Goal: Transaction & Acquisition: Purchase product/service

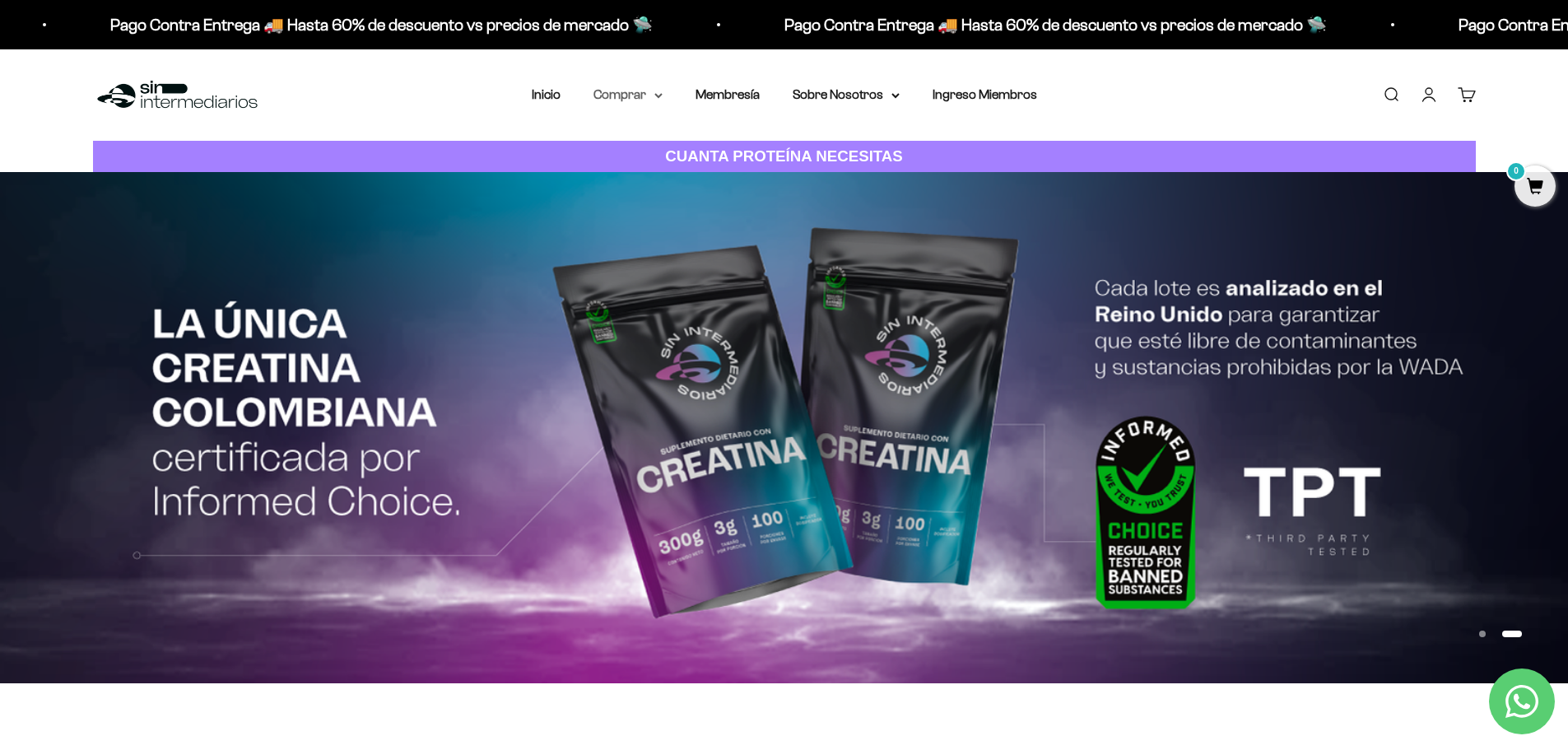
click at [655, 96] on summary "Comprar" at bounding box center [628, 94] width 69 height 21
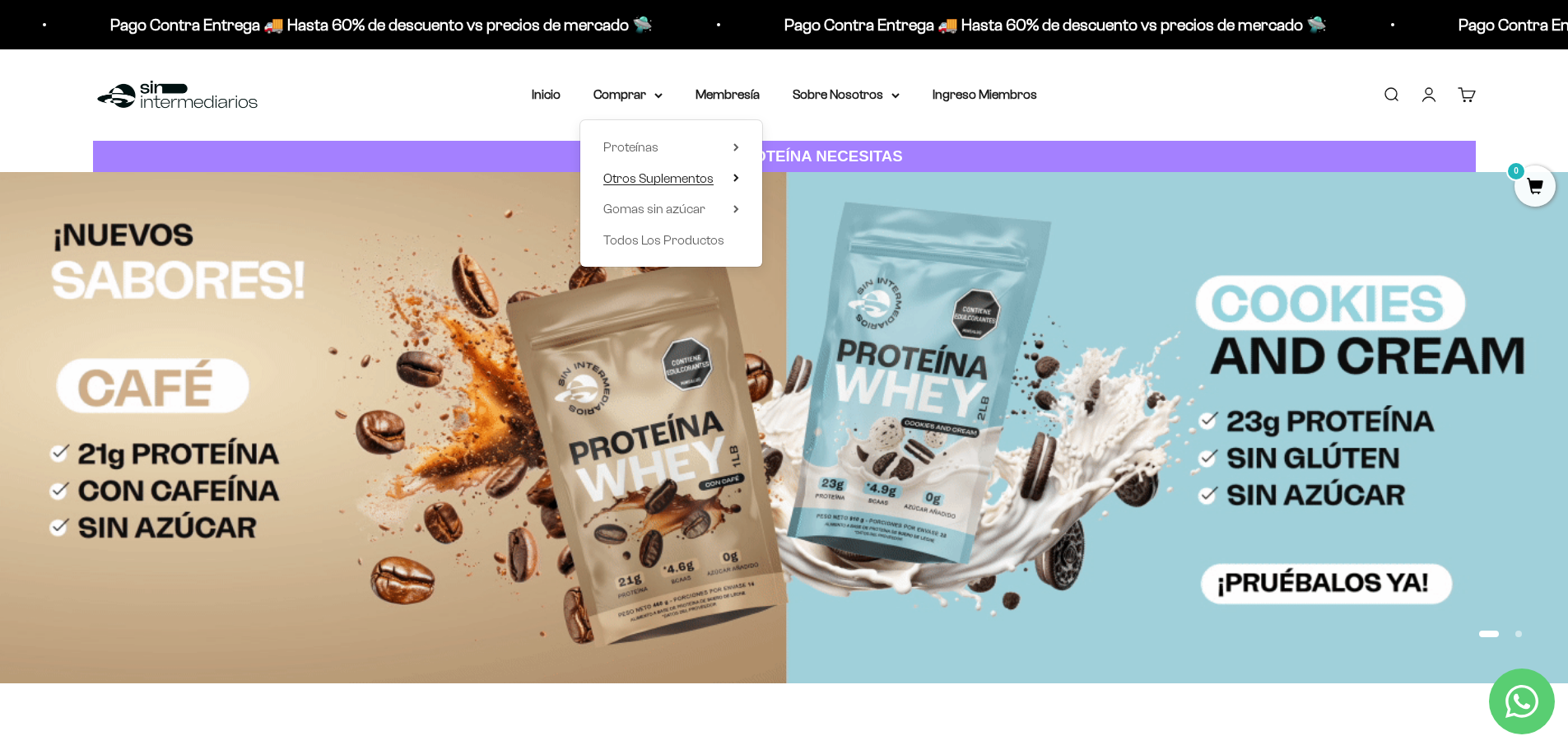
click at [700, 179] on span "Otros Suplementos" at bounding box center [658, 178] width 110 height 14
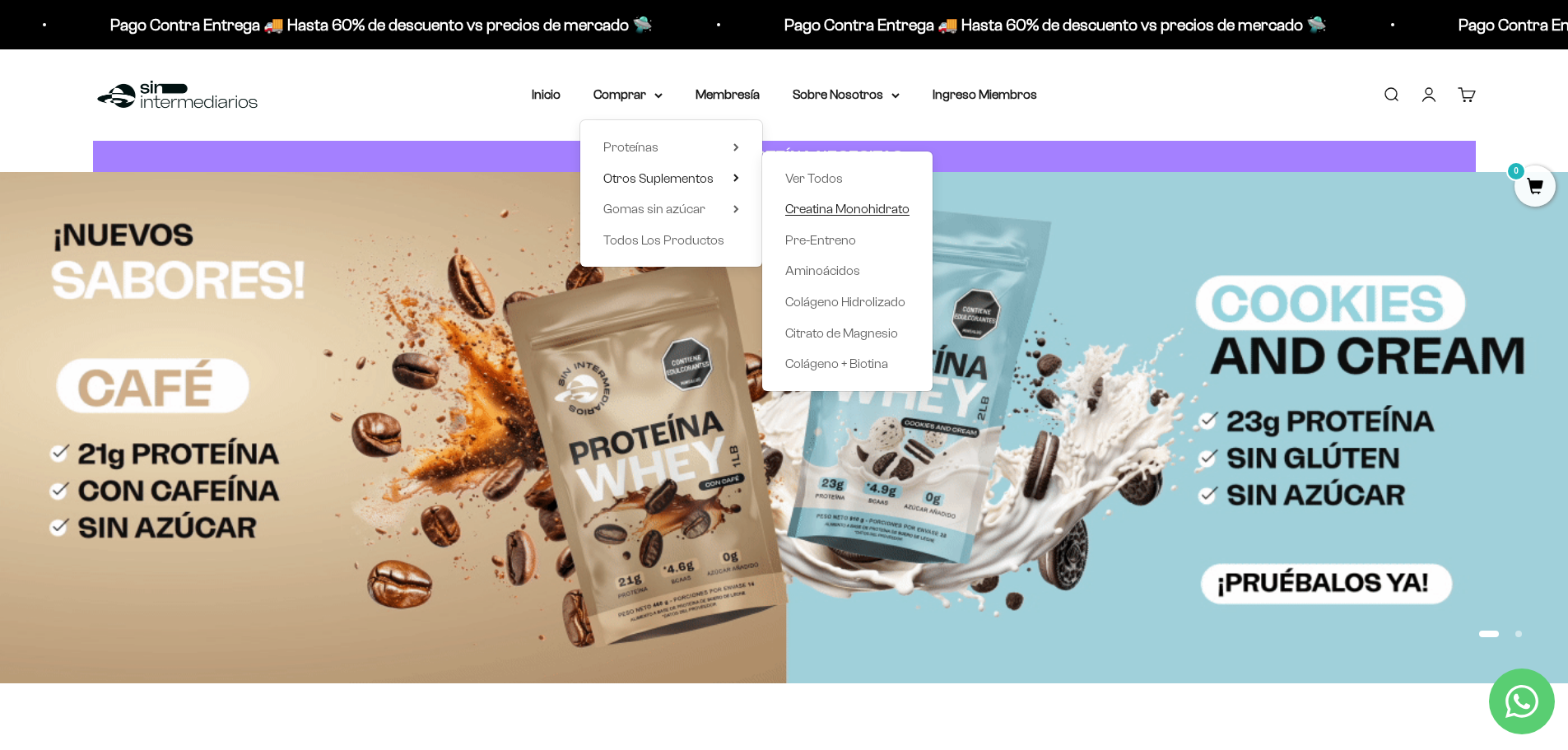
click at [806, 207] on span "Creatina Monohidrato" at bounding box center [847, 208] width 124 height 14
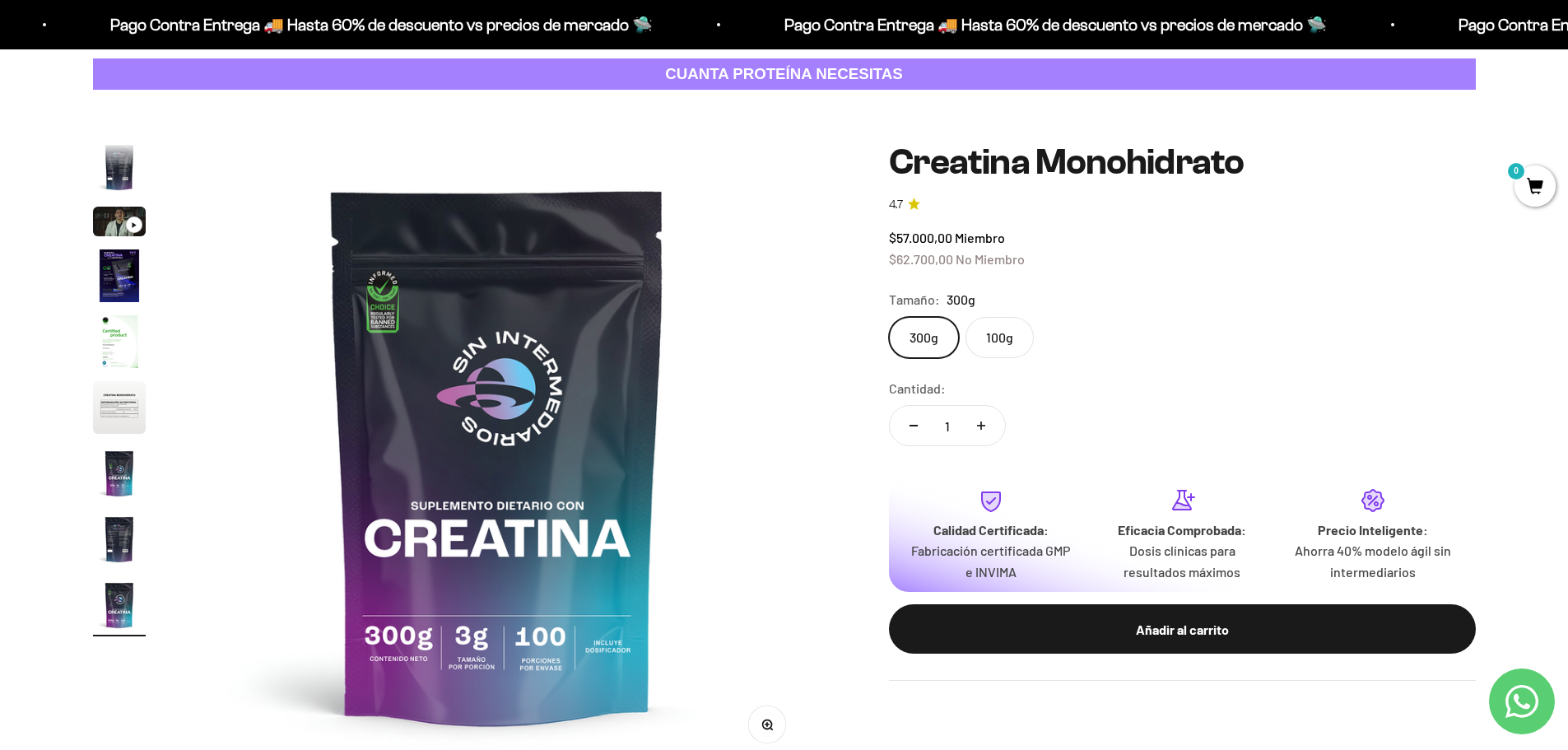
click at [116, 284] on img "Ir al artículo 4" at bounding box center [119, 276] width 52 height 52
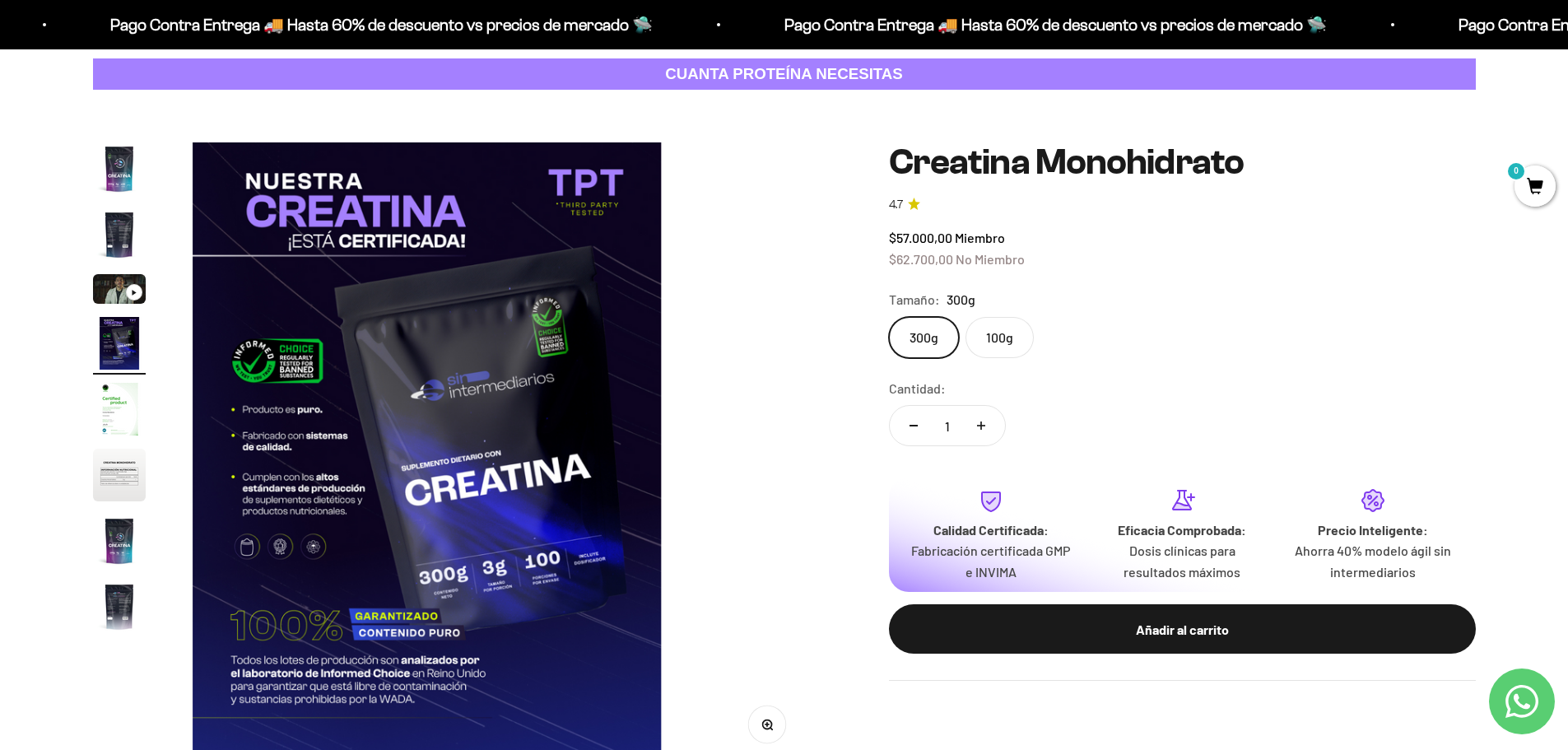
scroll to position [0, 1935]
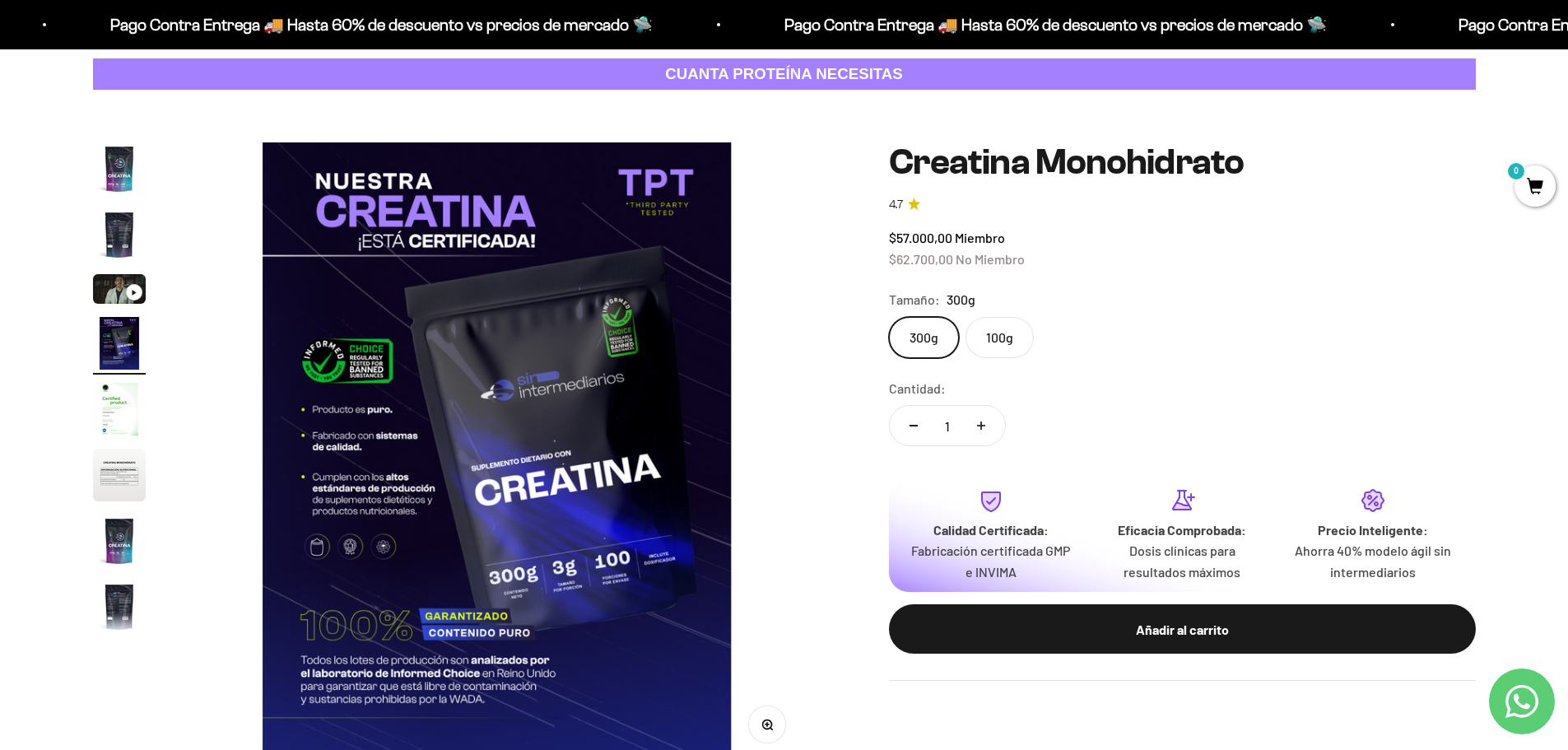
click at [123, 418] on img "Ir al artículo 5" at bounding box center [119, 409] width 52 height 52
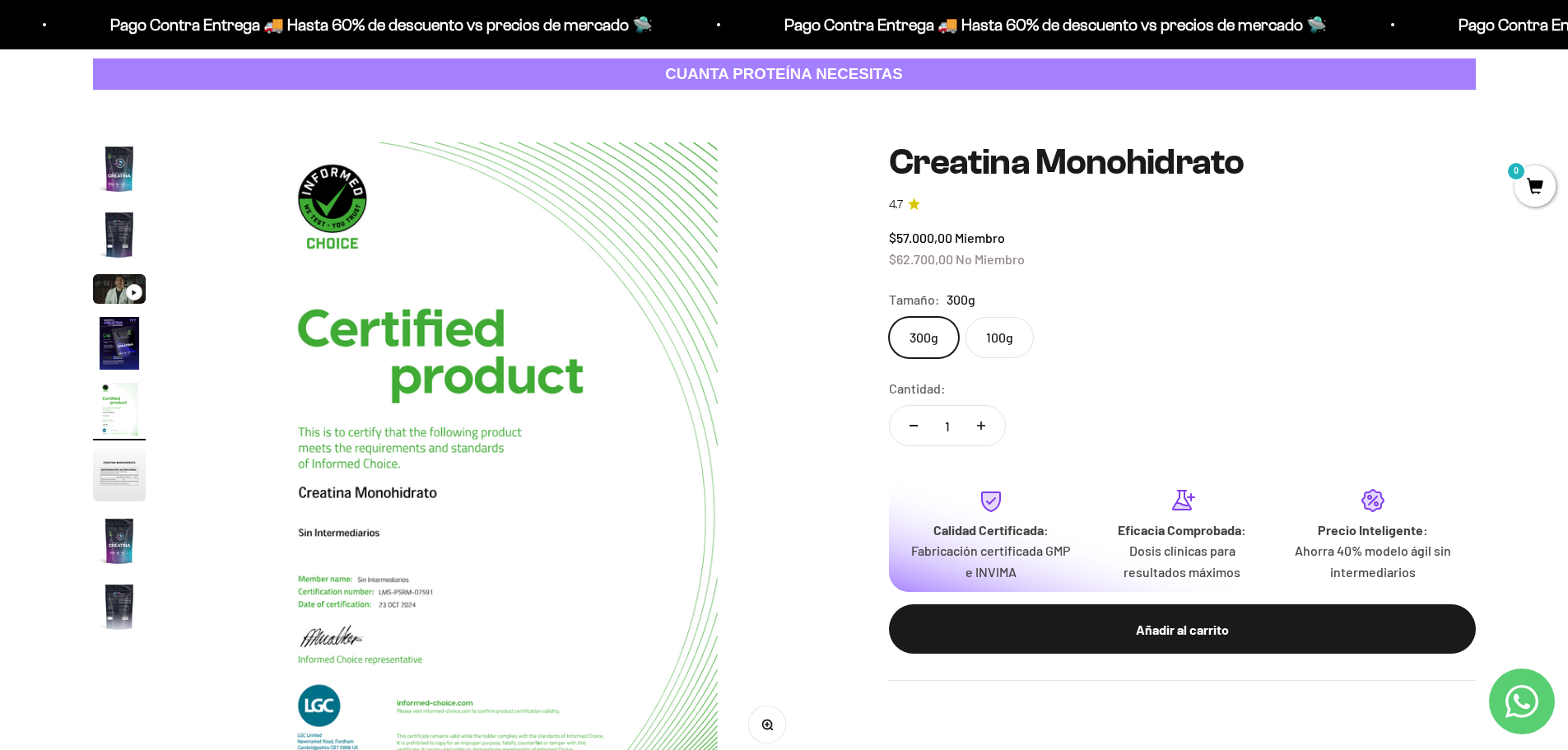
click at [130, 461] on img "Ir al artículo 6" at bounding box center [119, 475] width 52 height 52
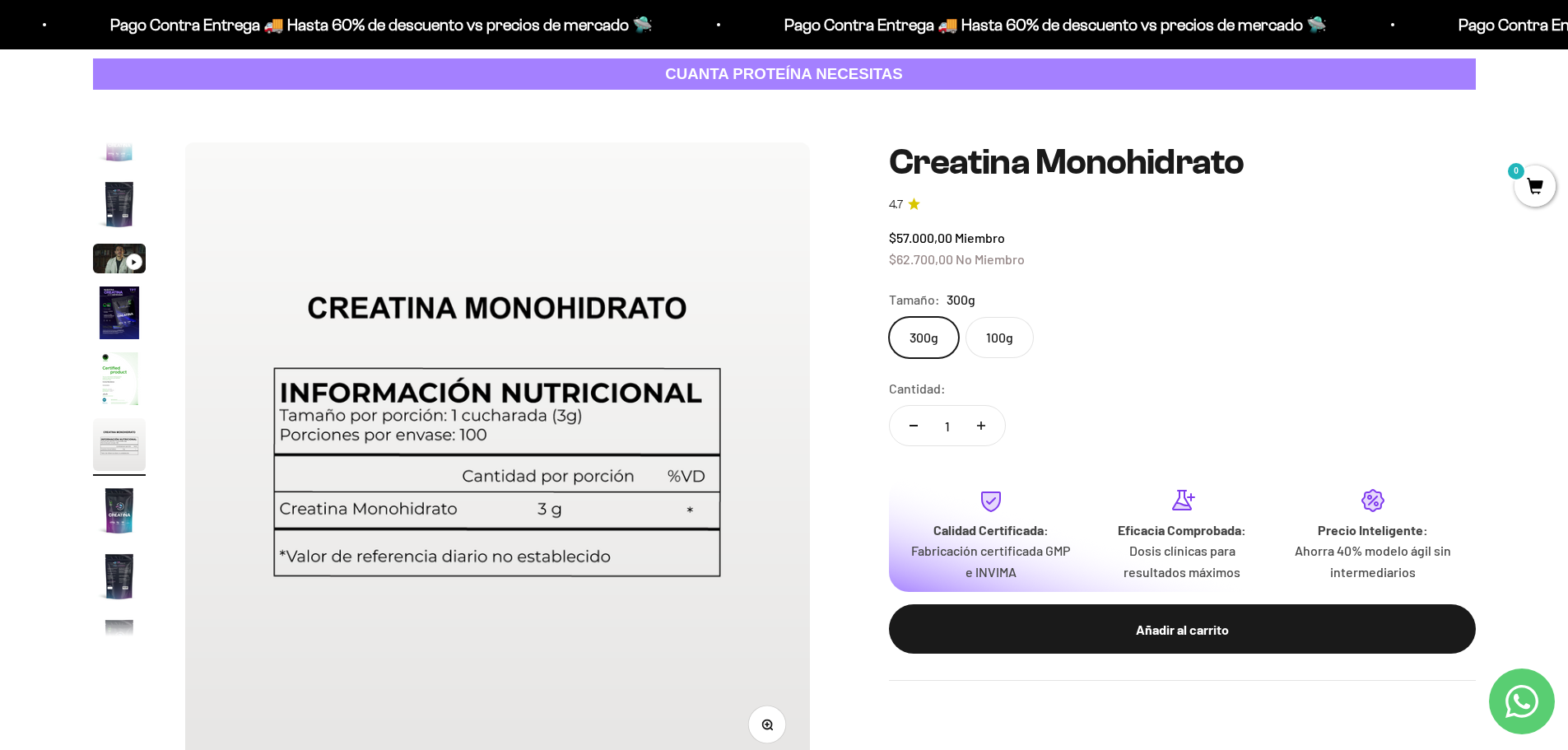
click at [124, 386] on img "Ir al artículo 5" at bounding box center [119, 379] width 52 height 52
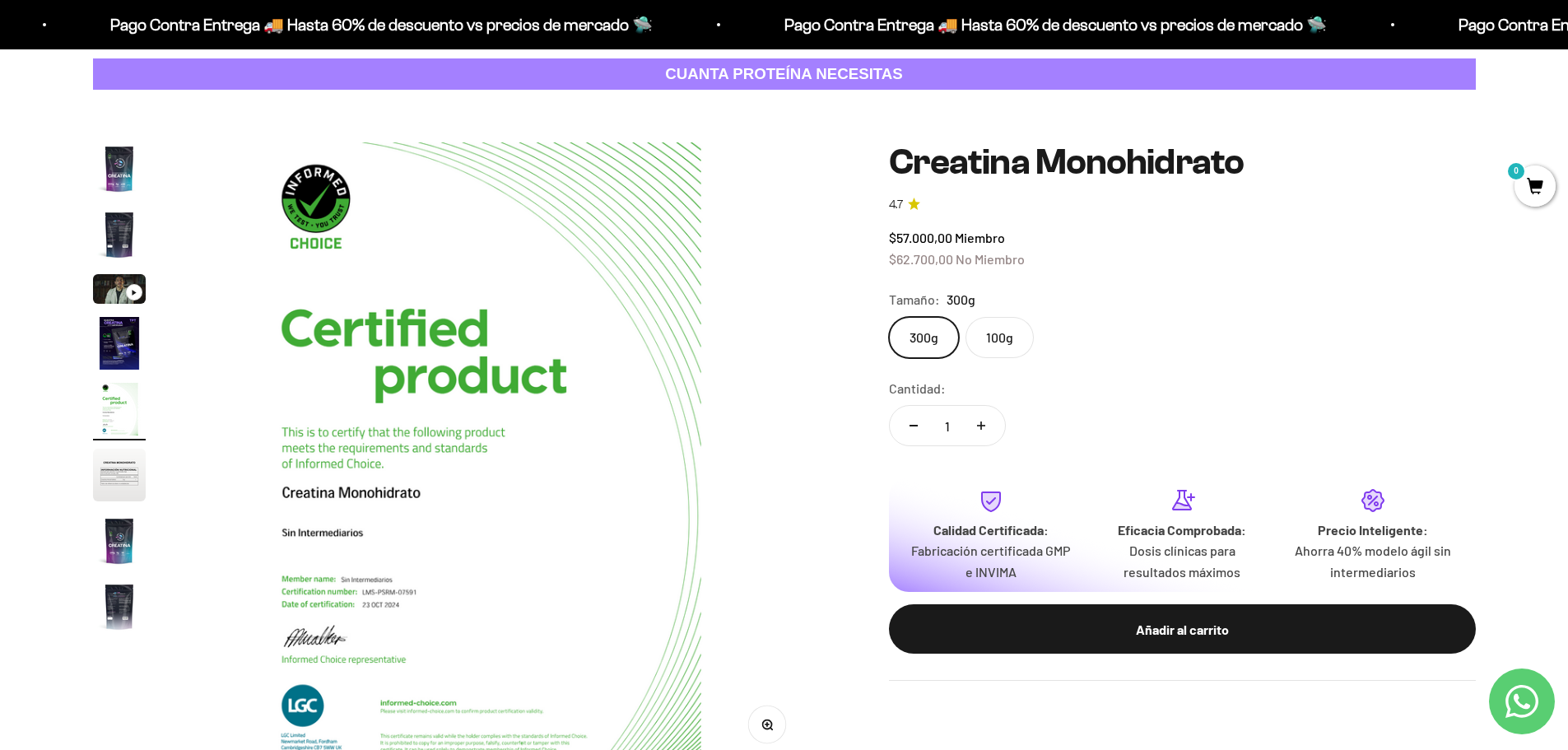
scroll to position [0, 2579]
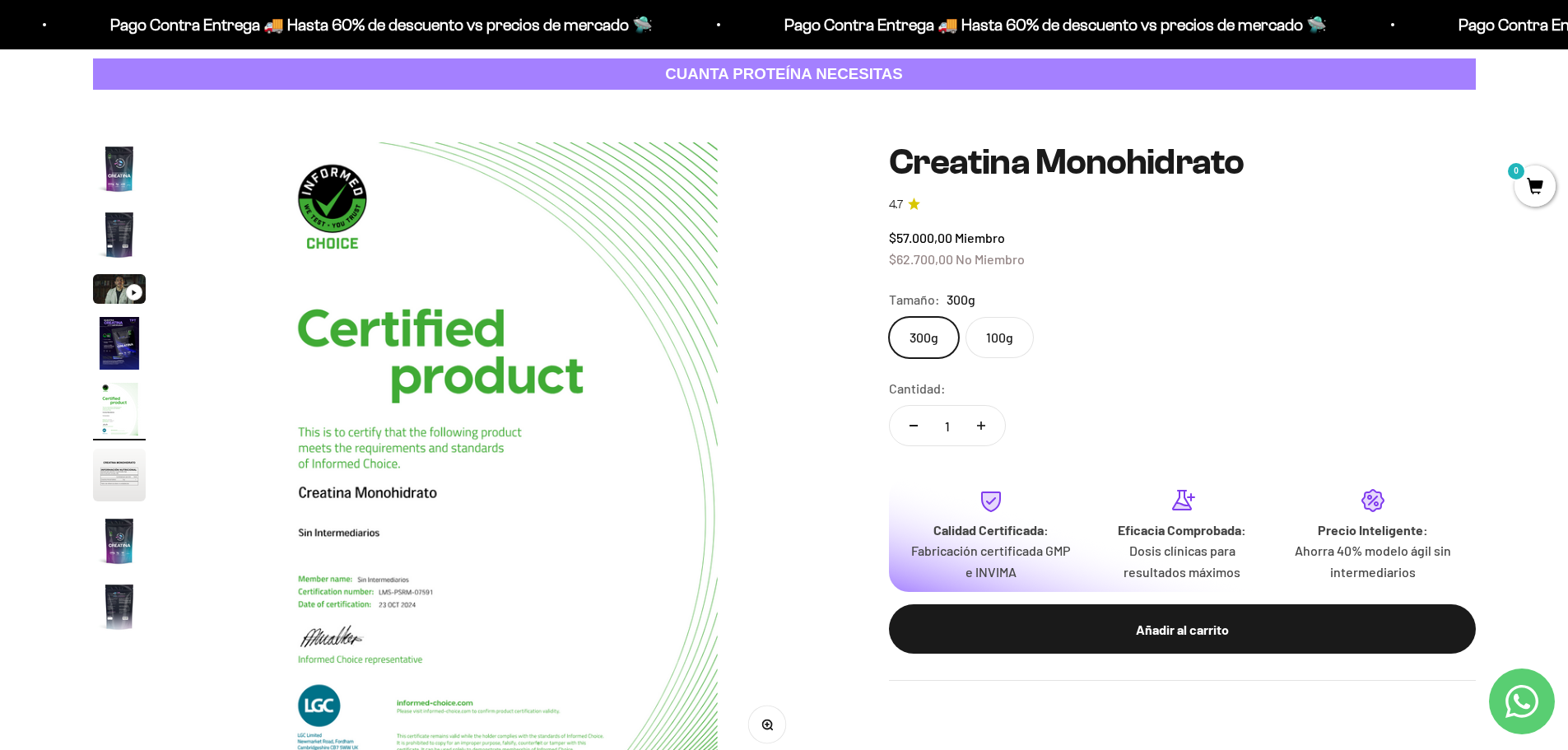
click at [132, 467] on img "Ir al artículo 6" at bounding box center [119, 475] width 52 height 52
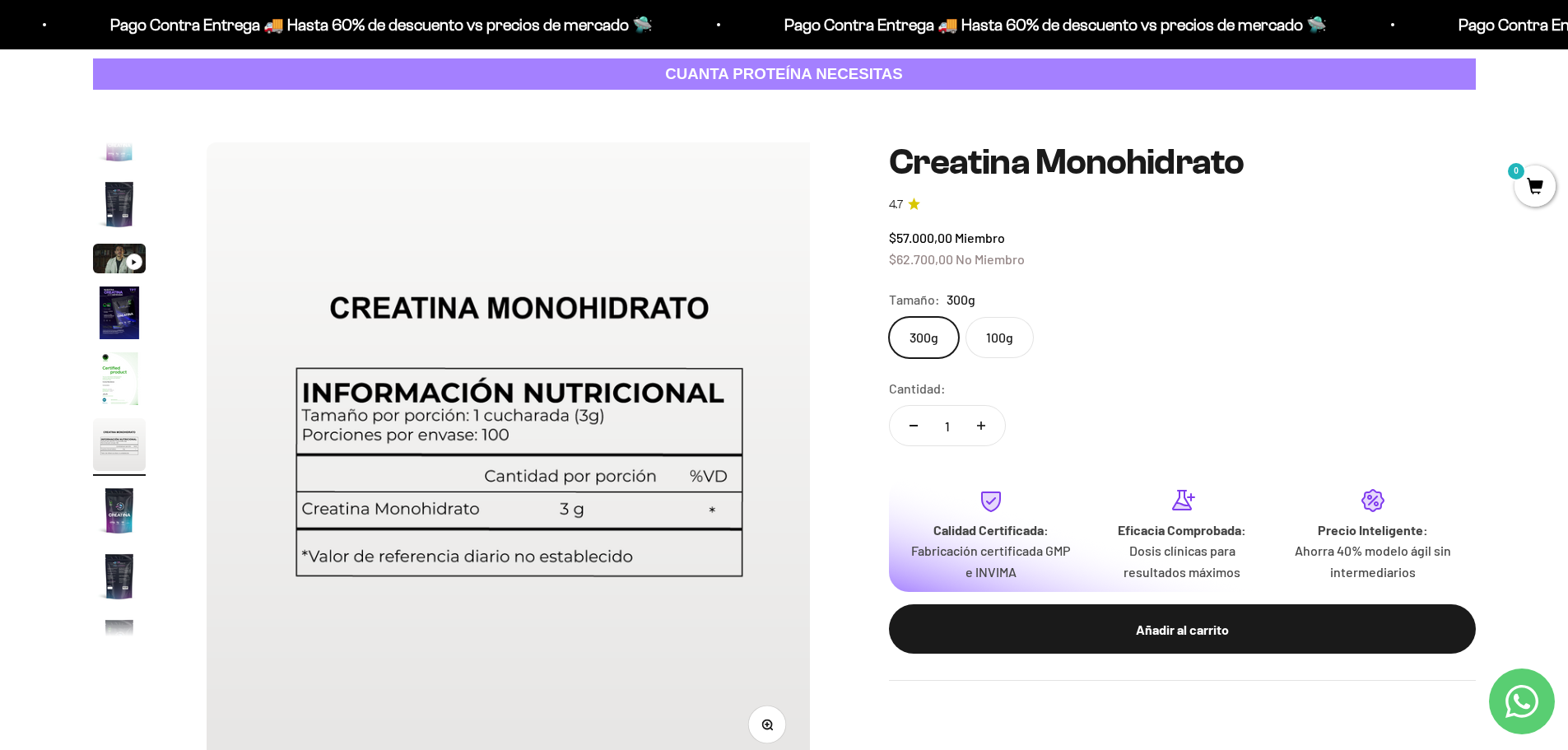
scroll to position [0, 3224]
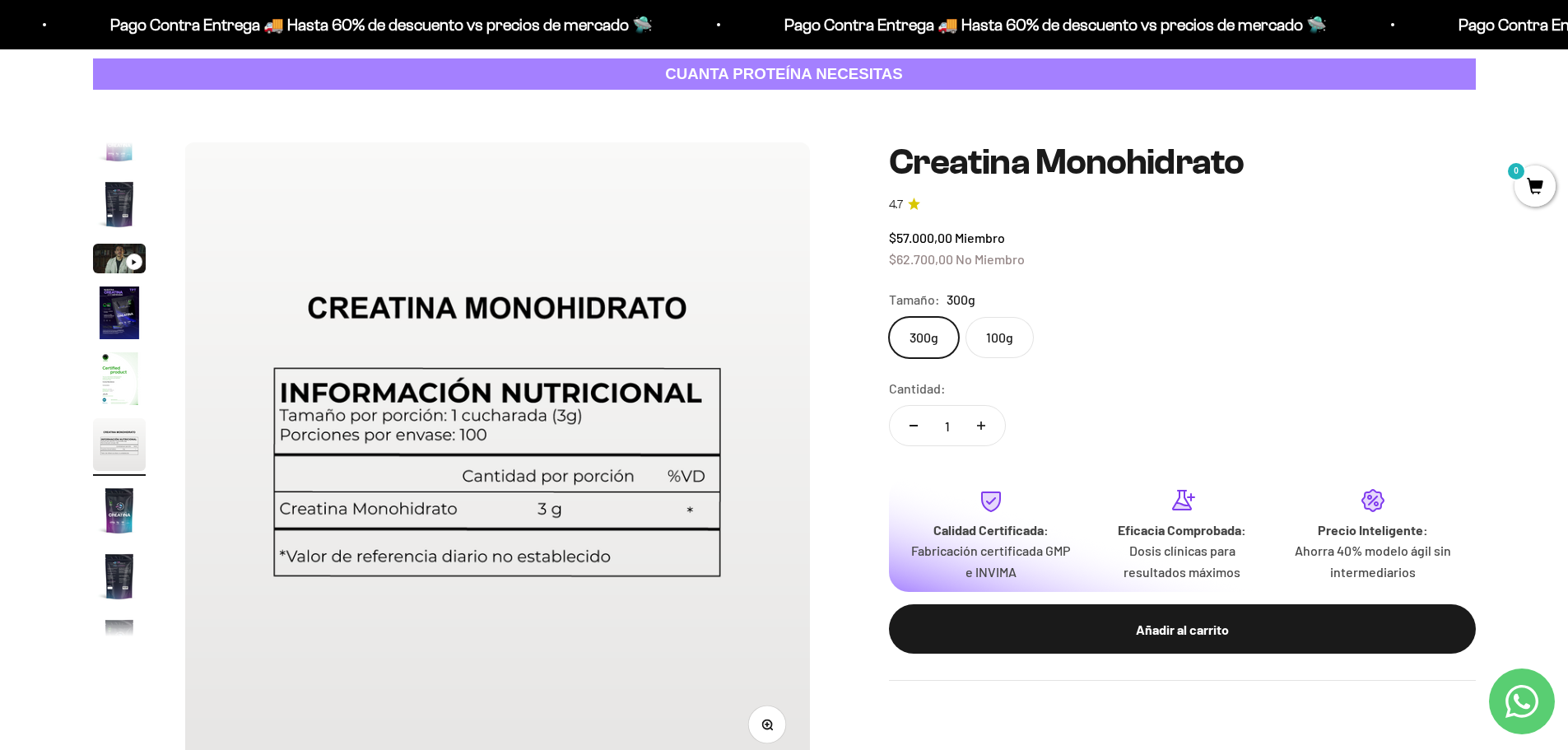
click at [127, 407] on button "Ir al artículo 5" at bounding box center [119, 381] width 52 height 57
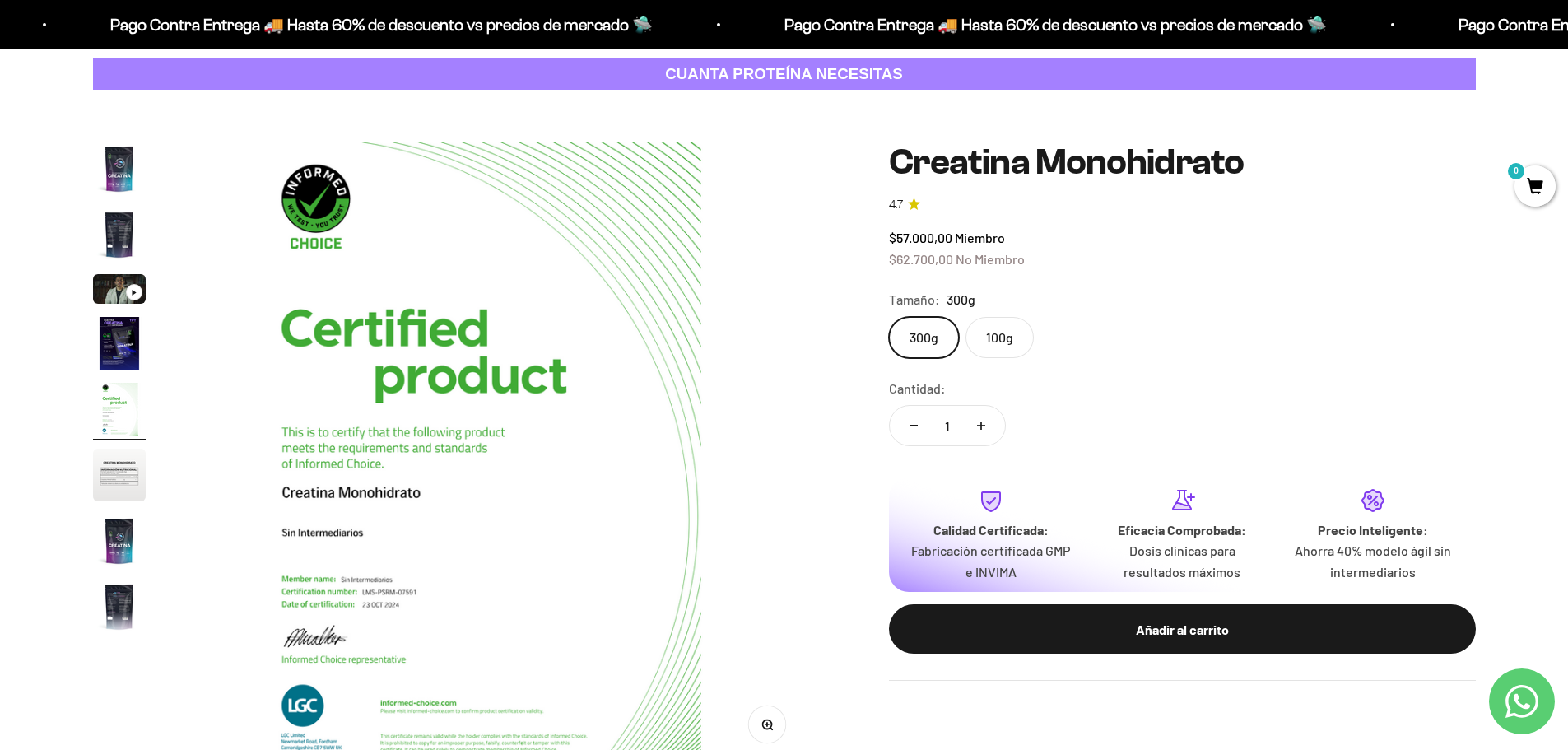
scroll to position [0, 2579]
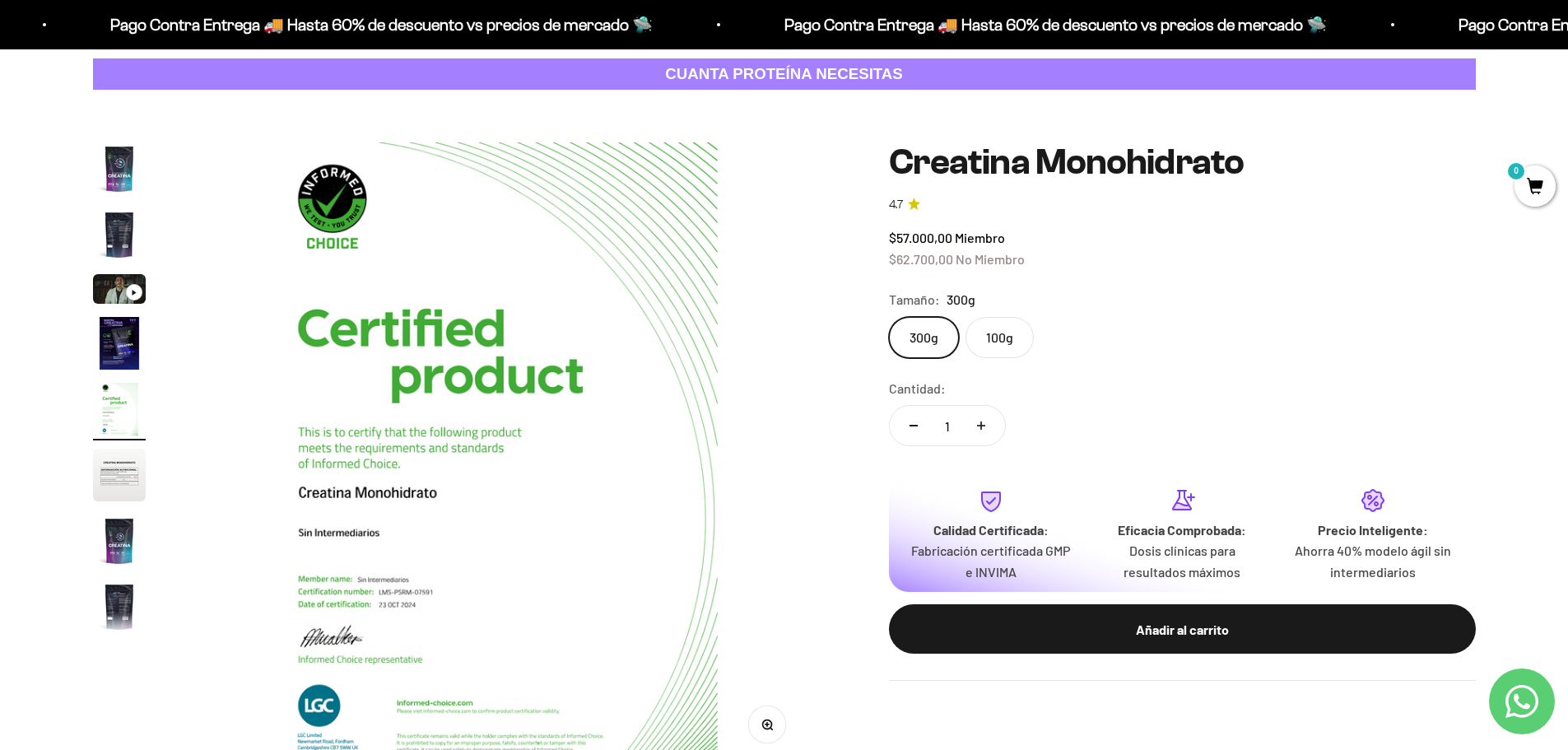
click at [142, 462] on img "Ir al artículo 6" at bounding box center [119, 475] width 52 height 52
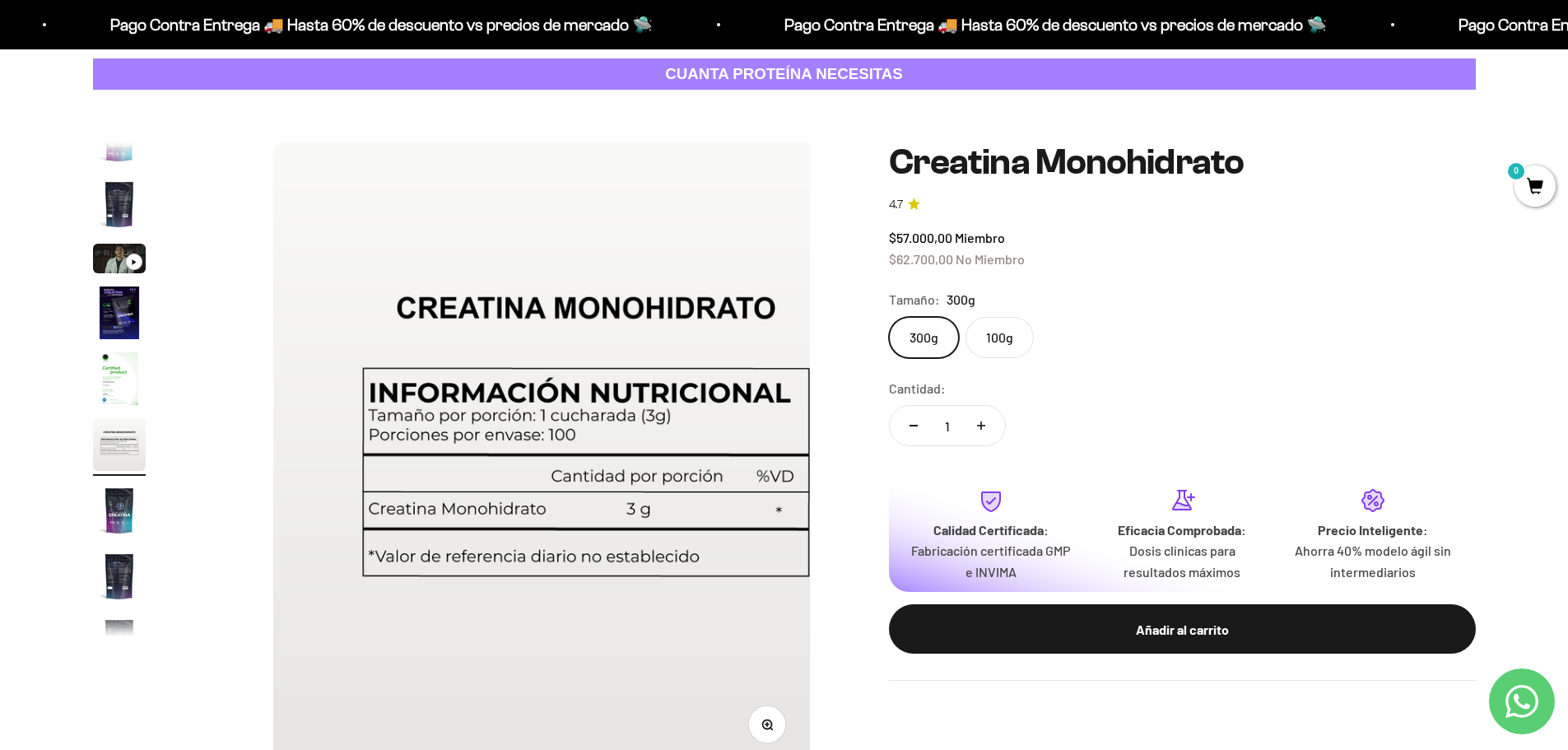
scroll to position [0, 3224]
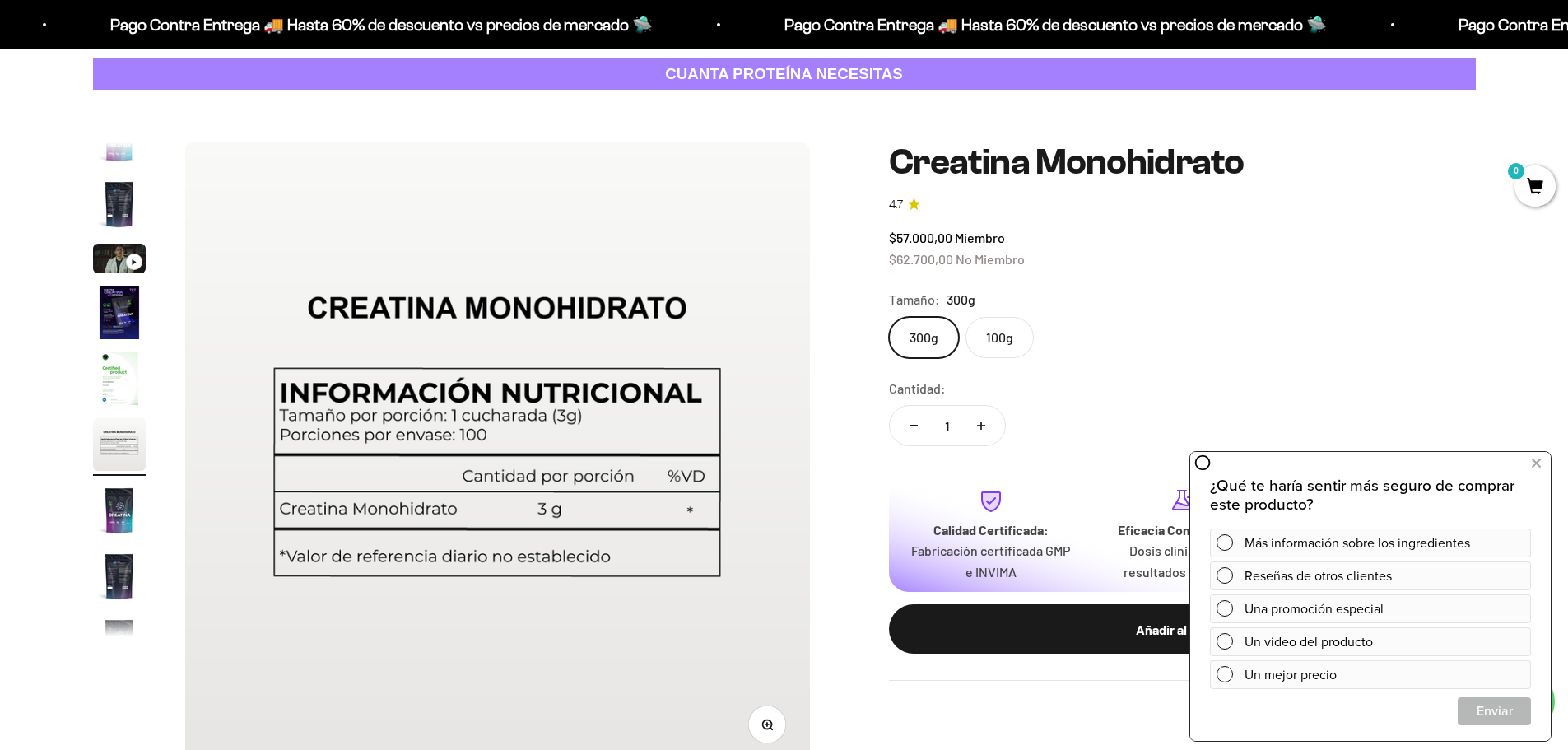
click at [111, 312] on img "Ir al artículo 4" at bounding box center [119, 313] width 52 height 52
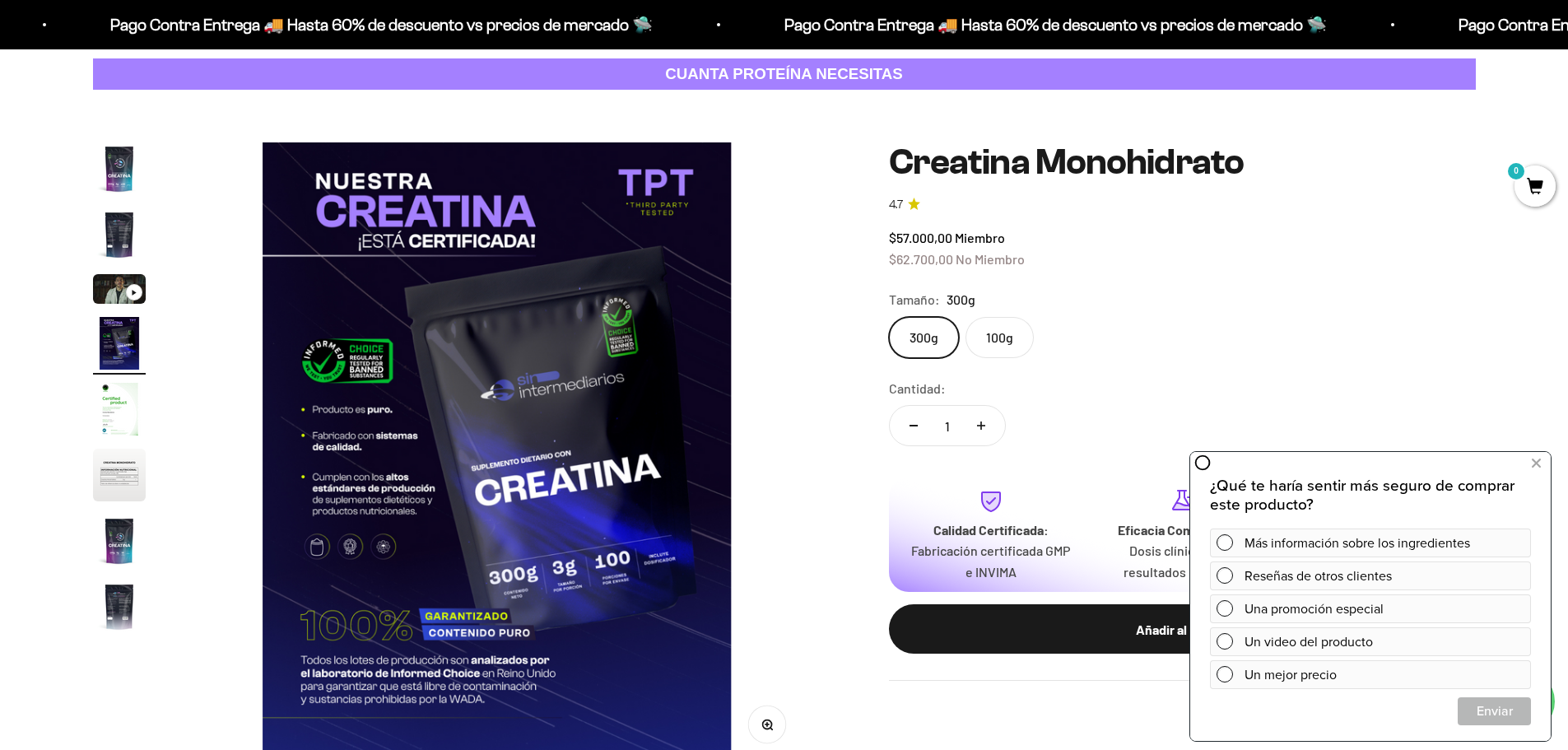
click at [110, 238] on img "Ir al artículo 2" at bounding box center [119, 235] width 52 height 52
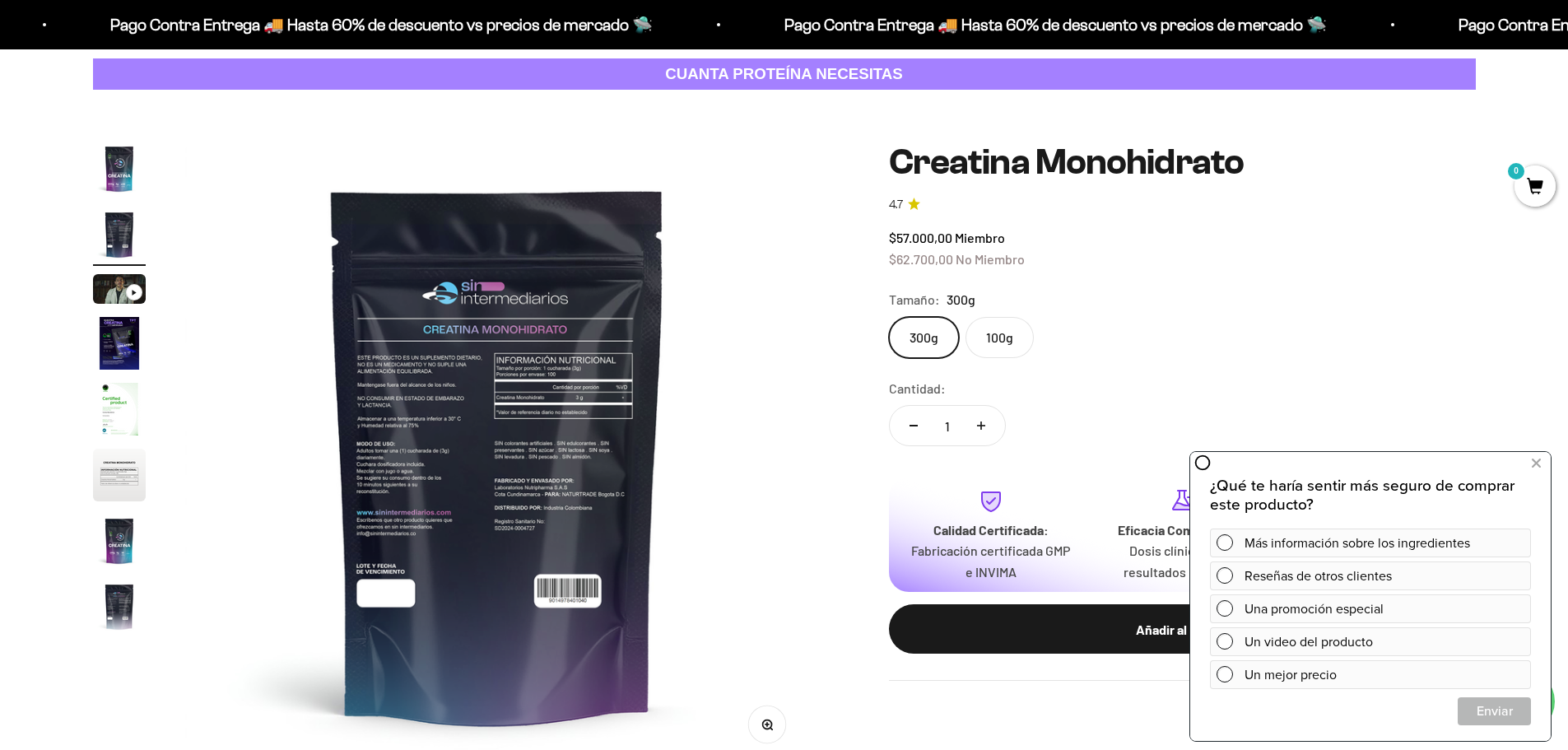
click at [105, 436] on button "Ir al artículo 5" at bounding box center [119, 412] width 52 height 57
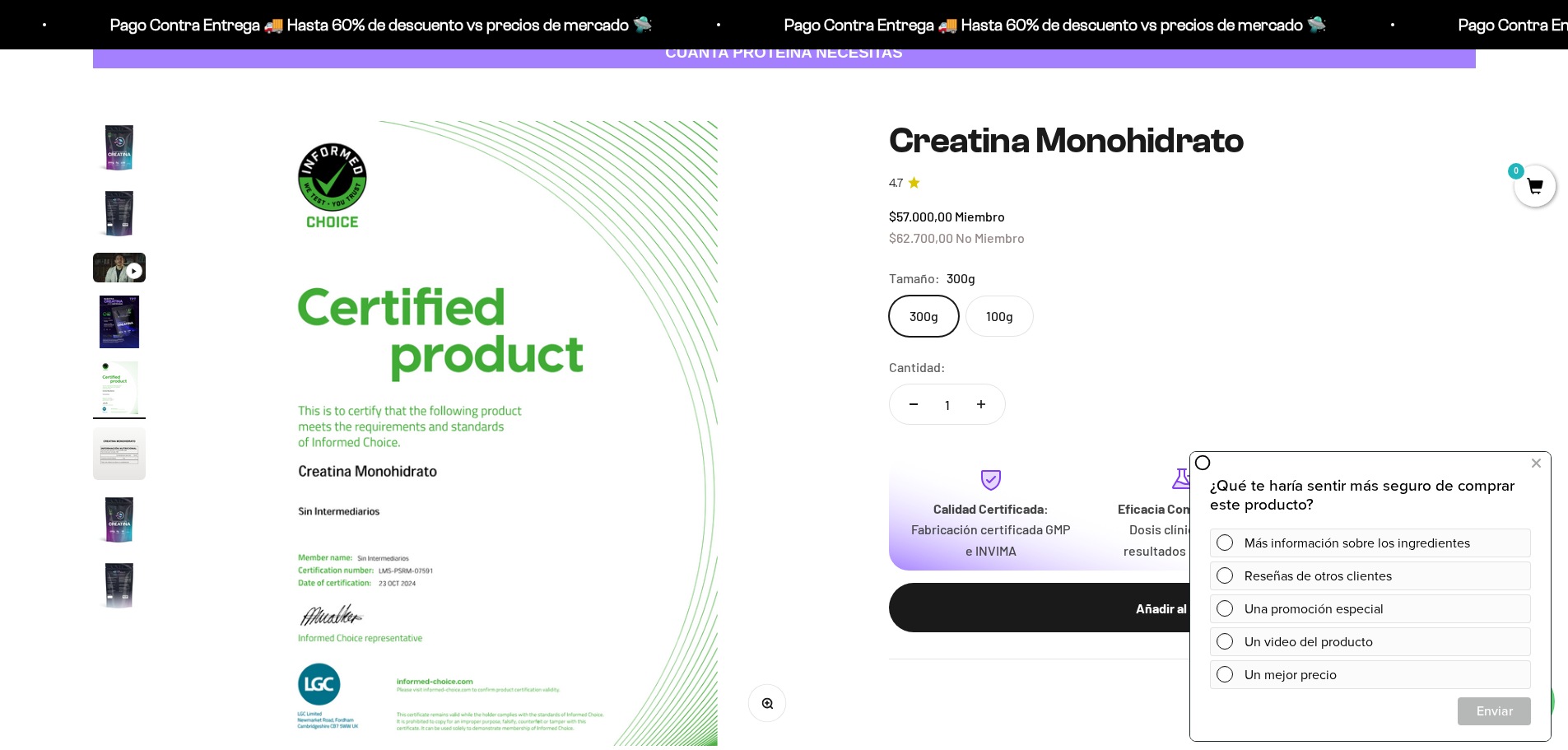
scroll to position [83, 0]
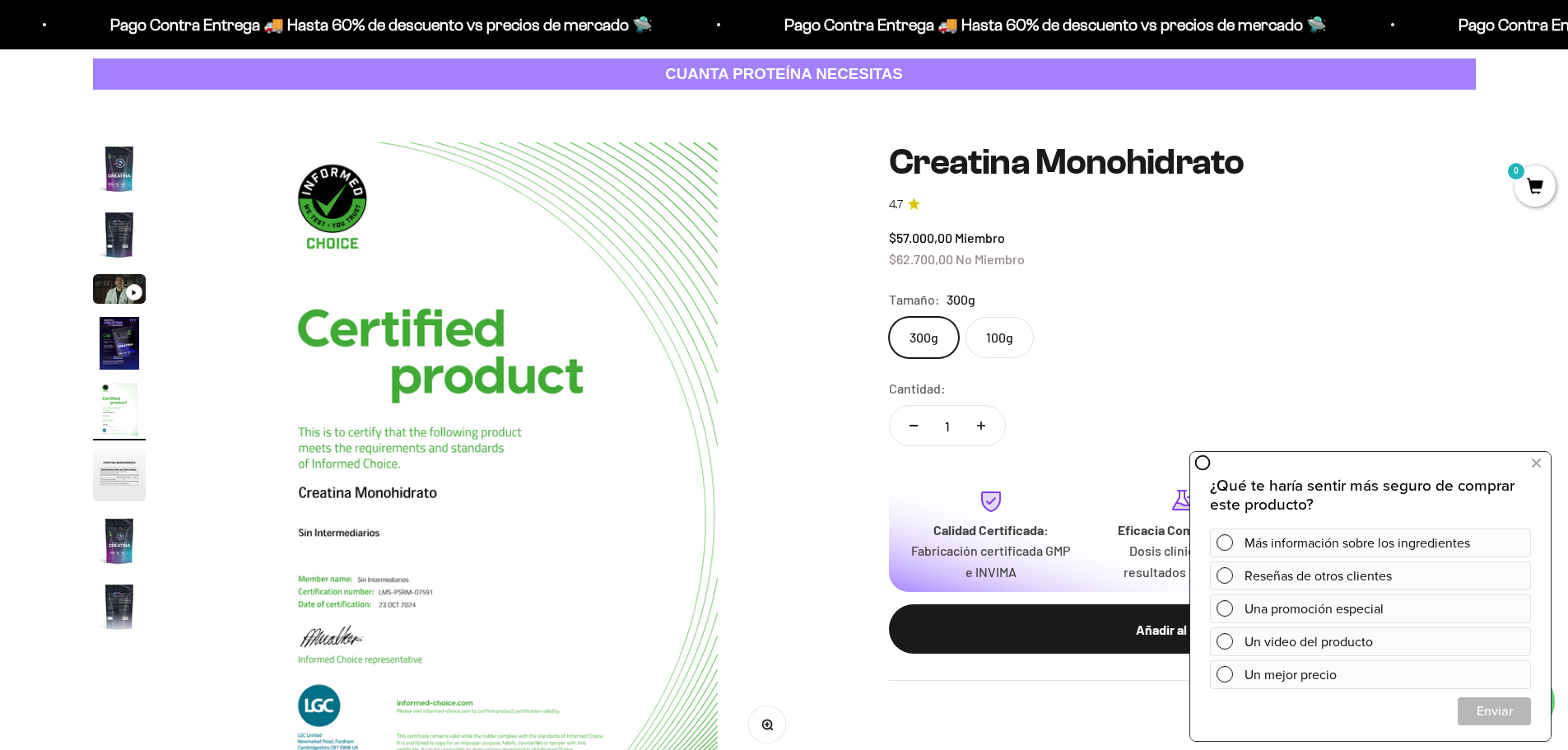
click at [1005, 336] on label "100g" at bounding box center [1000, 337] width 68 height 41
click at [889, 317] on input "100g" at bounding box center [888, 316] width 1 height 1
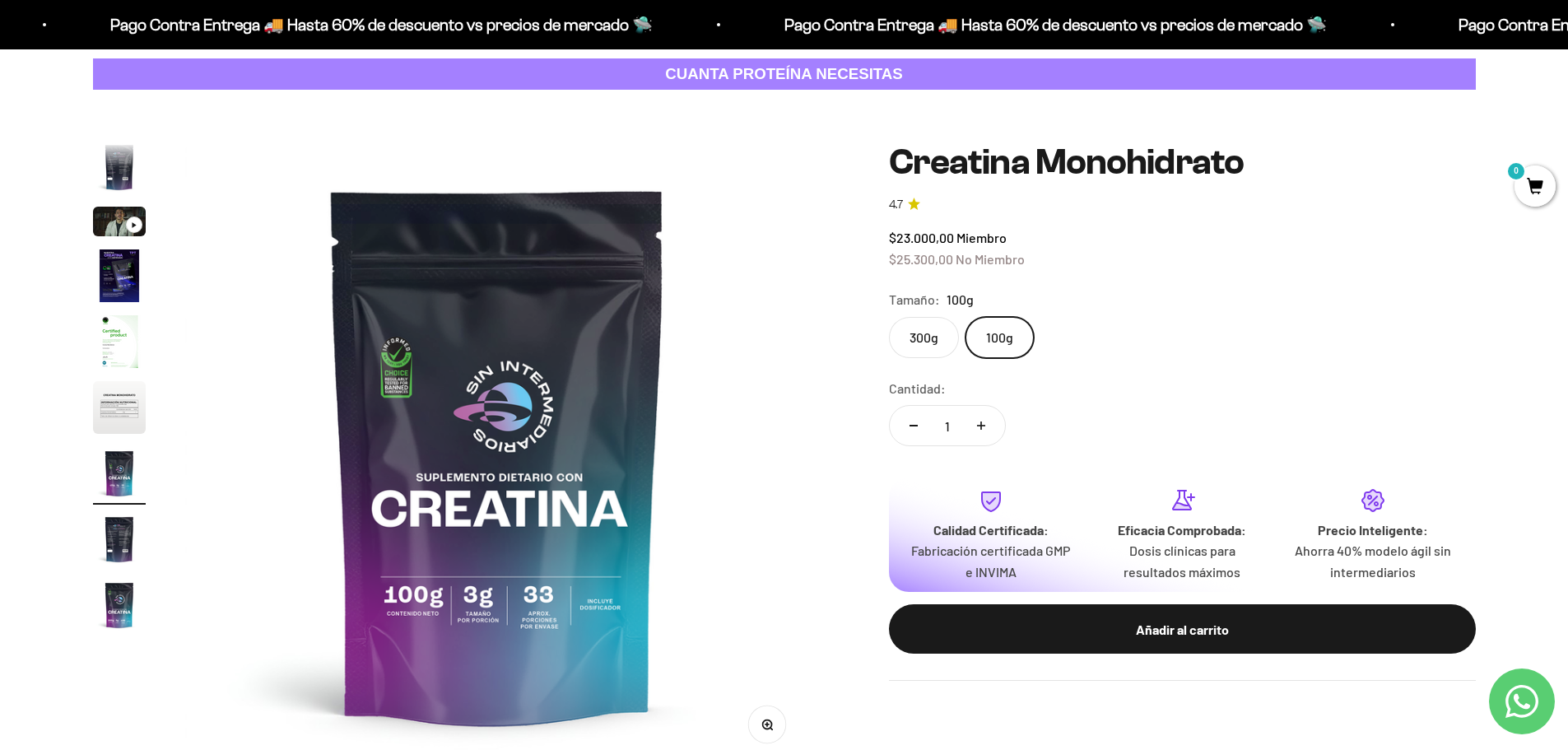
click at [941, 335] on label "300g" at bounding box center [924, 337] width 70 height 41
click at [889, 317] on input "300g" at bounding box center [888, 316] width 1 height 1
